Goal: Task Accomplishment & Management: Complete application form

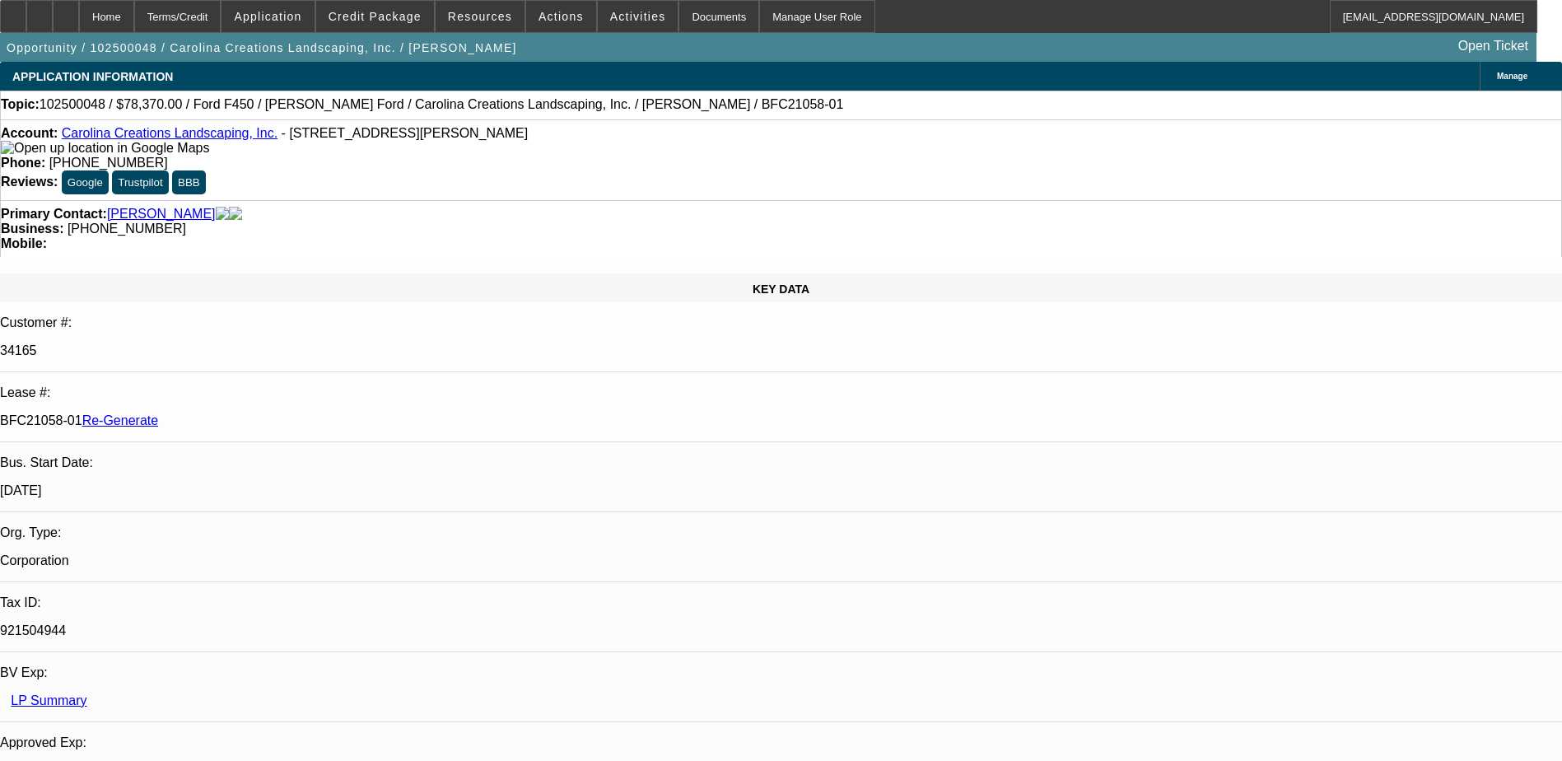
select select "0"
select select "0.1"
select select "4"
select select "0"
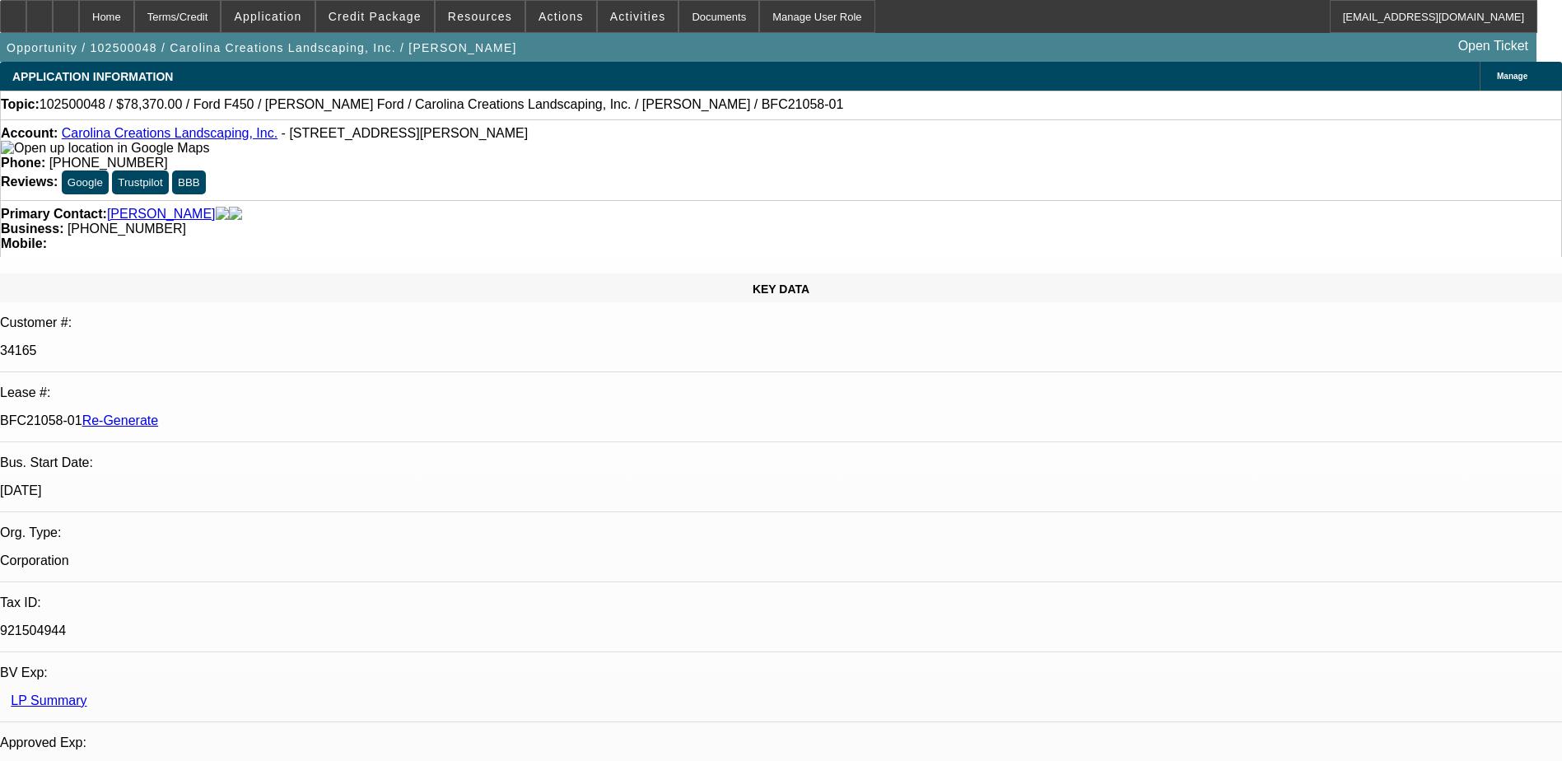
select select "0"
select select "0.1"
select select "4"
select select "0"
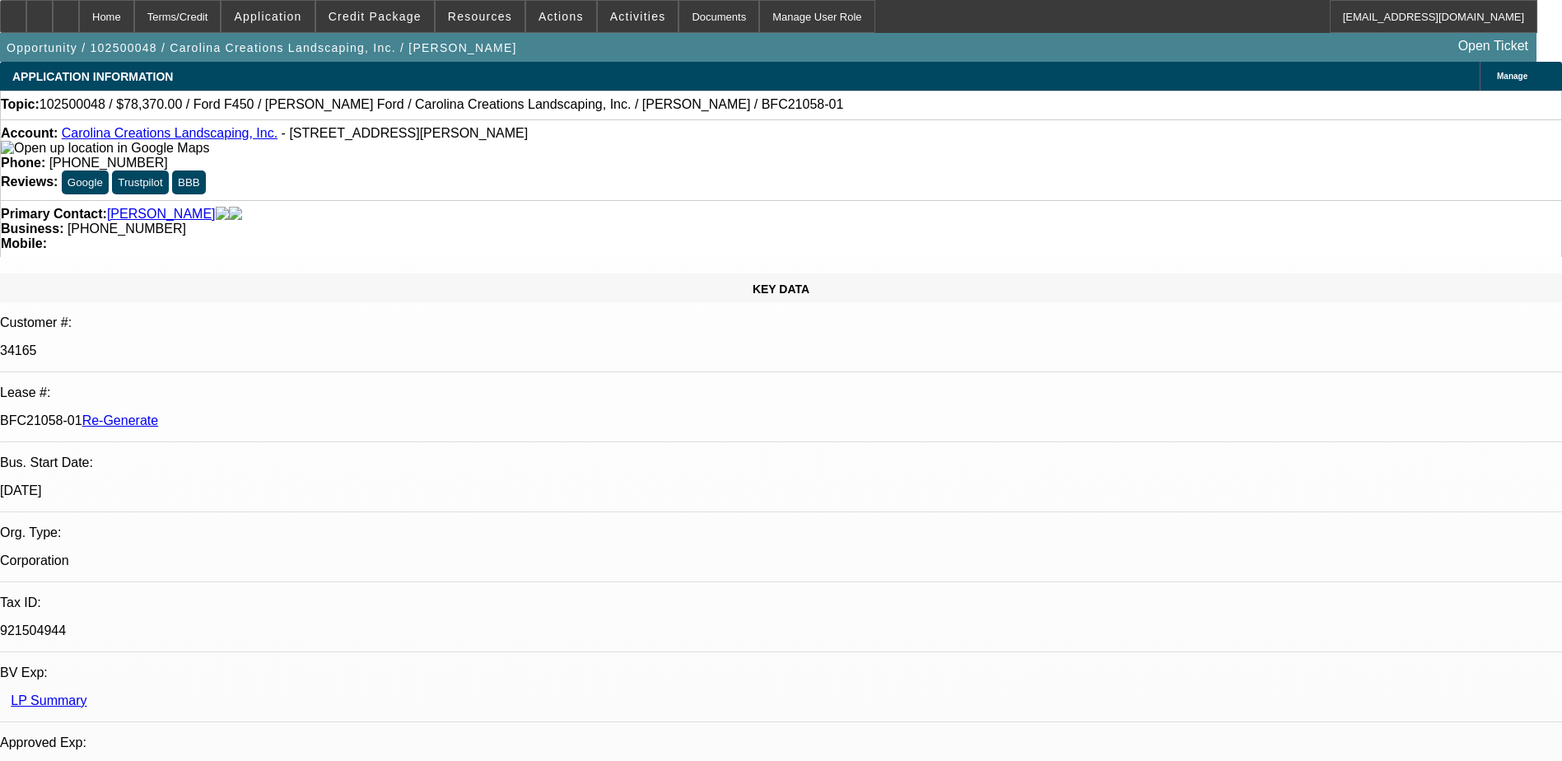
select select "0.1"
select select "4"
select select "0"
select select "0.1"
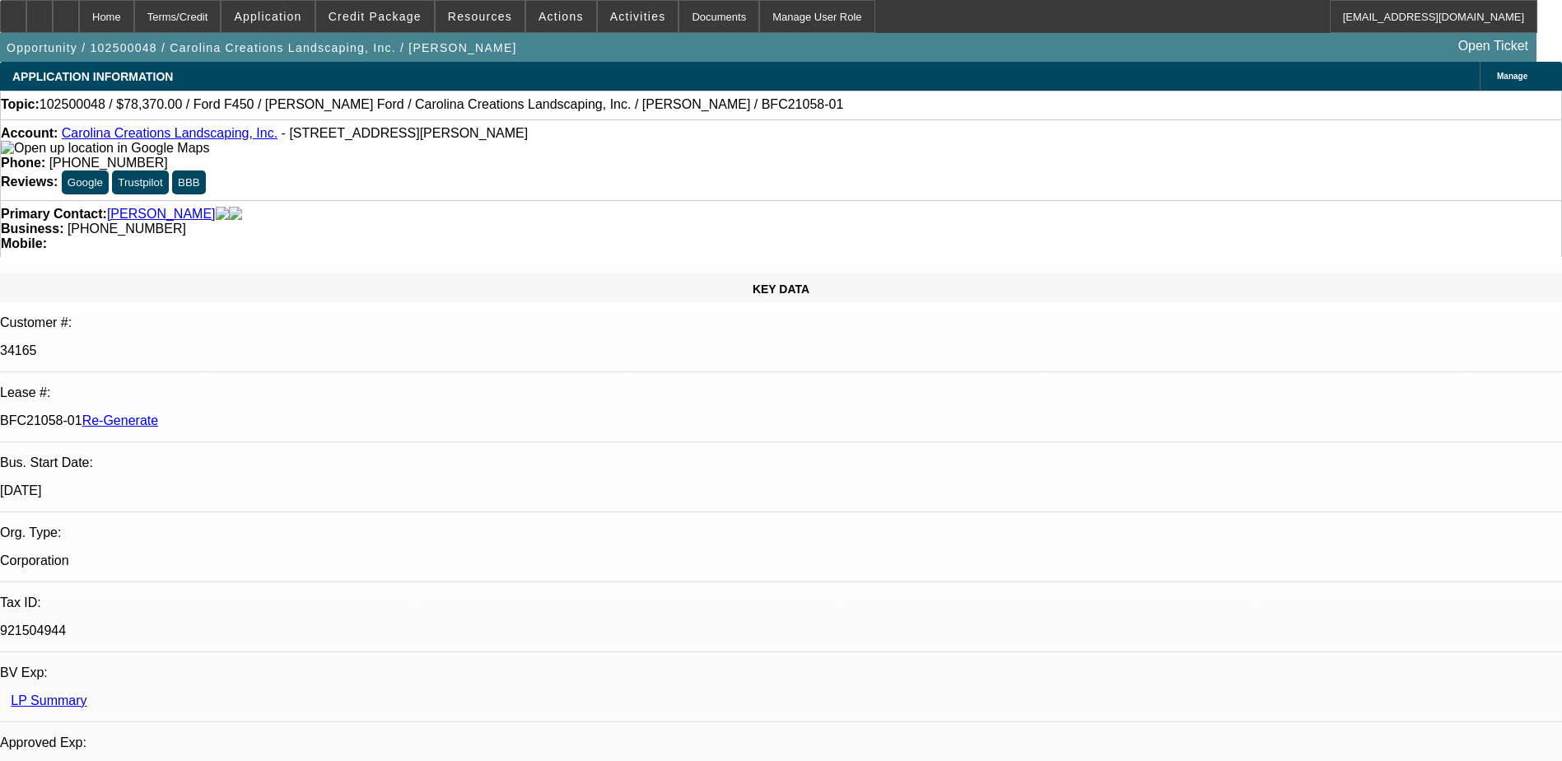
select select "4"
